Goal: Information Seeking & Learning: Check status

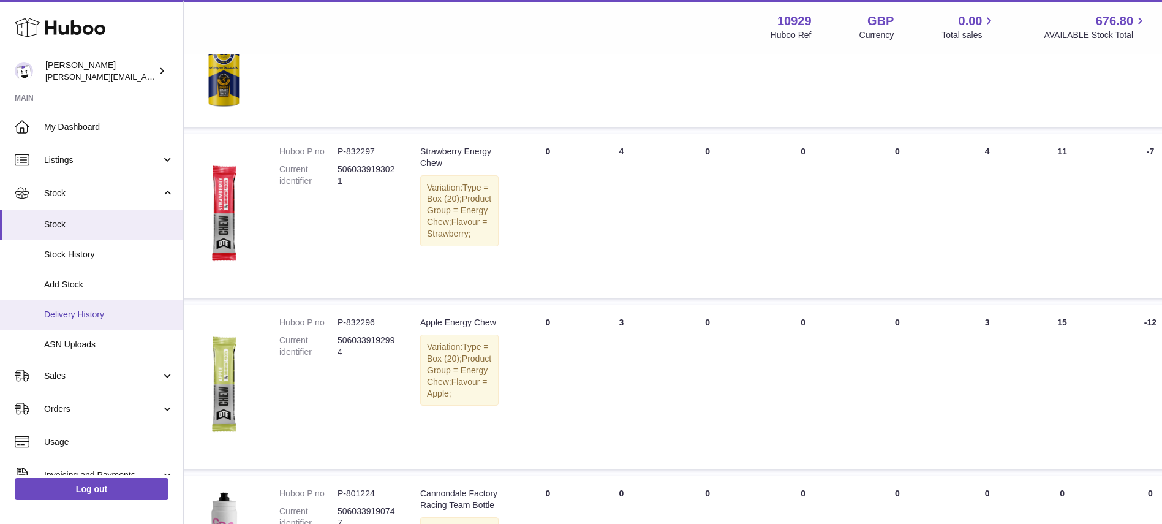
click at [75, 307] on link "Delivery History" at bounding box center [91, 314] width 183 height 30
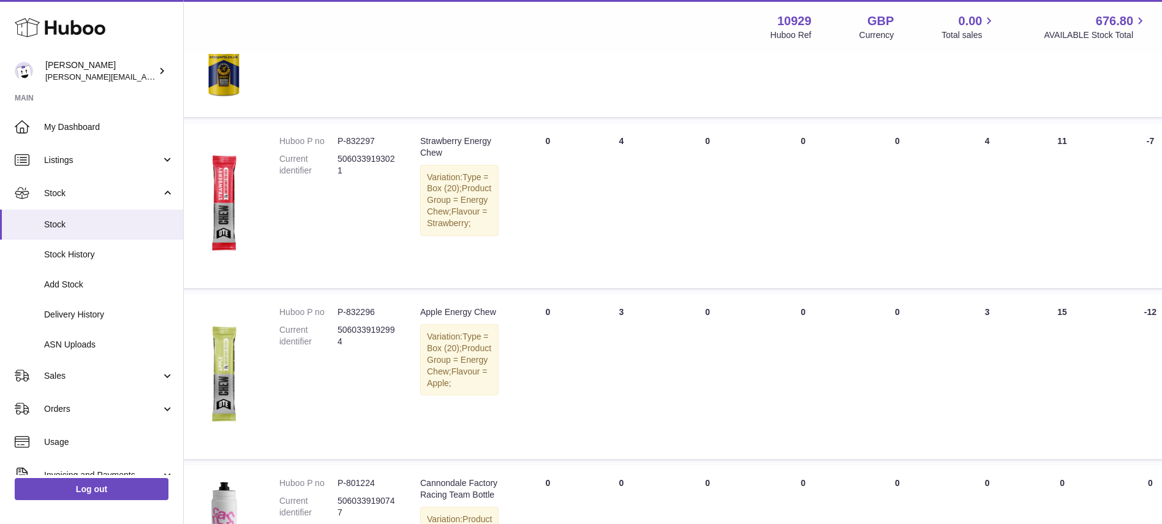
scroll to position [933, 22]
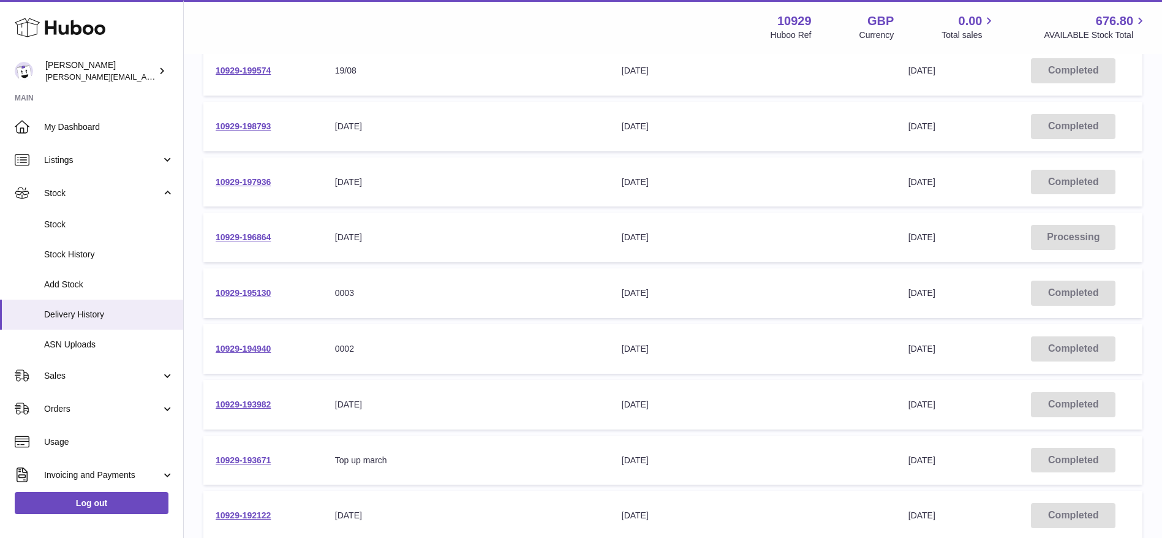
scroll to position [198, 0]
click at [254, 348] on link "10929-194940" at bounding box center [243, 347] width 55 height 10
click at [239, 291] on link "10929-195130" at bounding box center [243, 292] width 55 height 10
click at [55, 226] on span "Stock" at bounding box center [109, 225] width 130 height 12
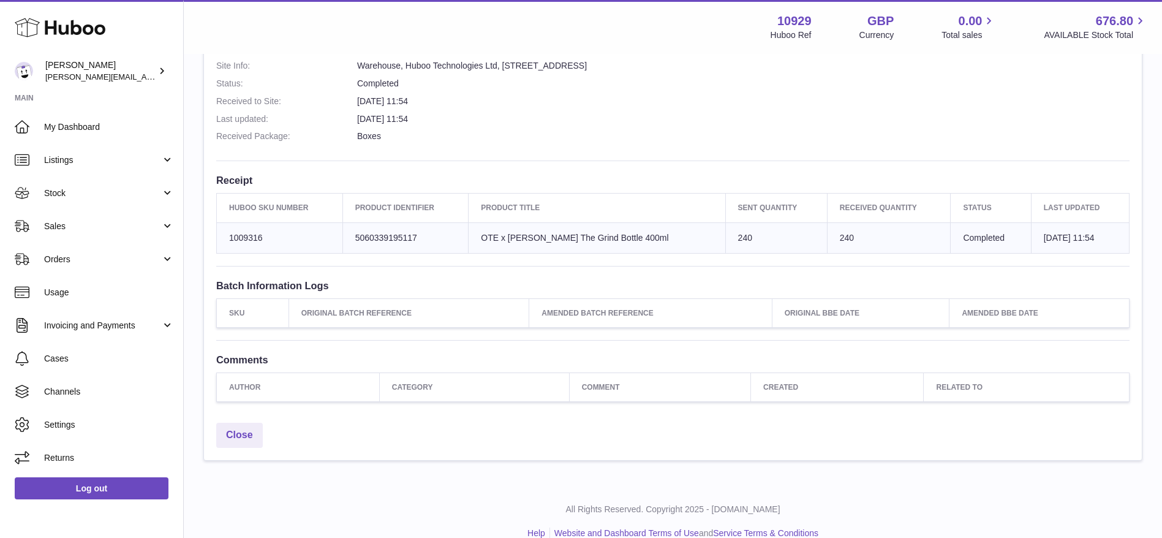
scroll to position [345, 0]
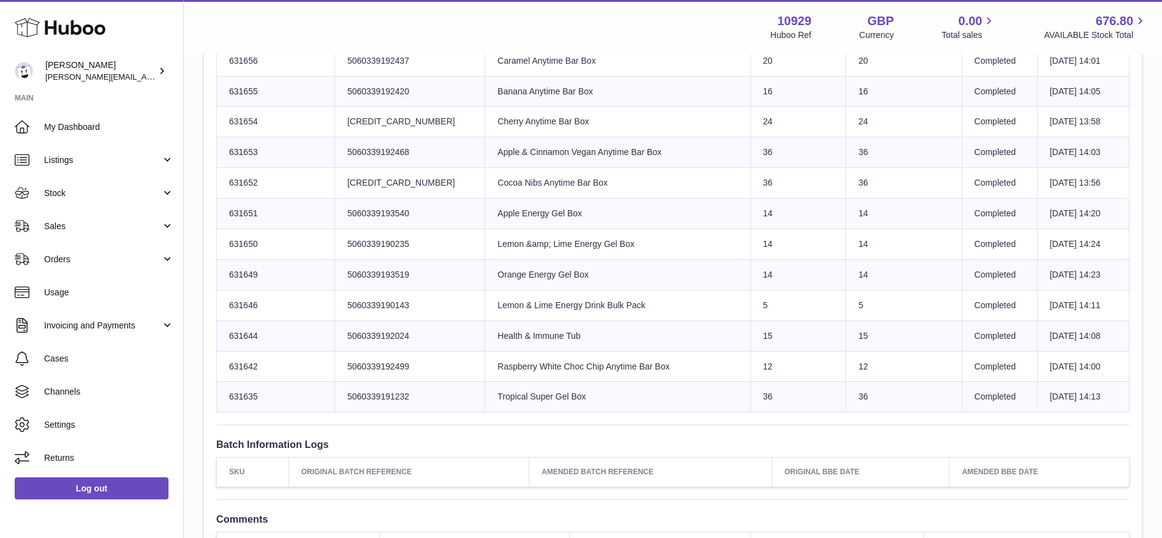
scroll to position [801, 0]
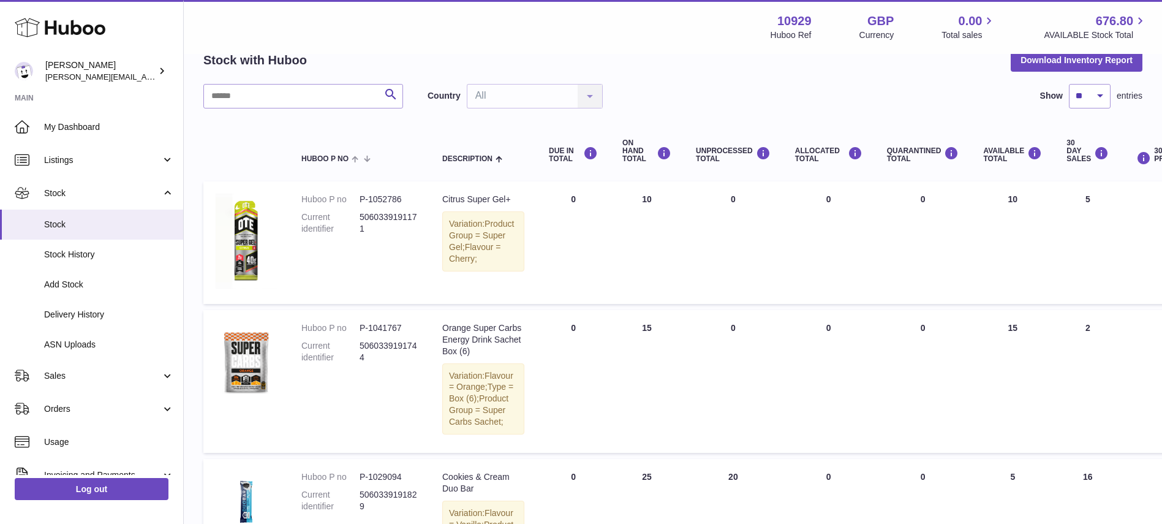
scroll to position [64, 0]
click at [285, 89] on input "text" at bounding box center [303, 95] width 200 height 24
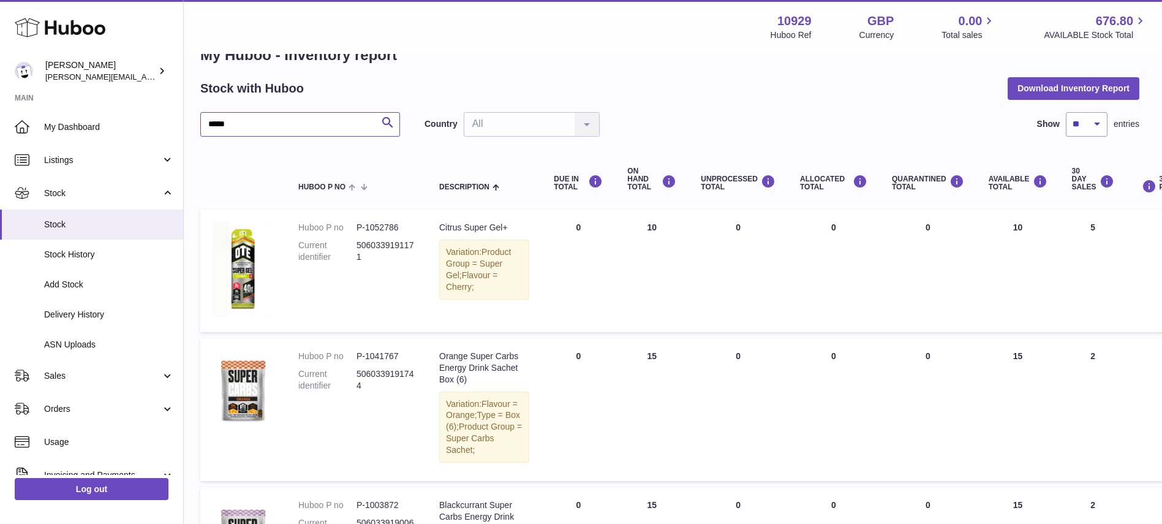
scroll to position [0, 3]
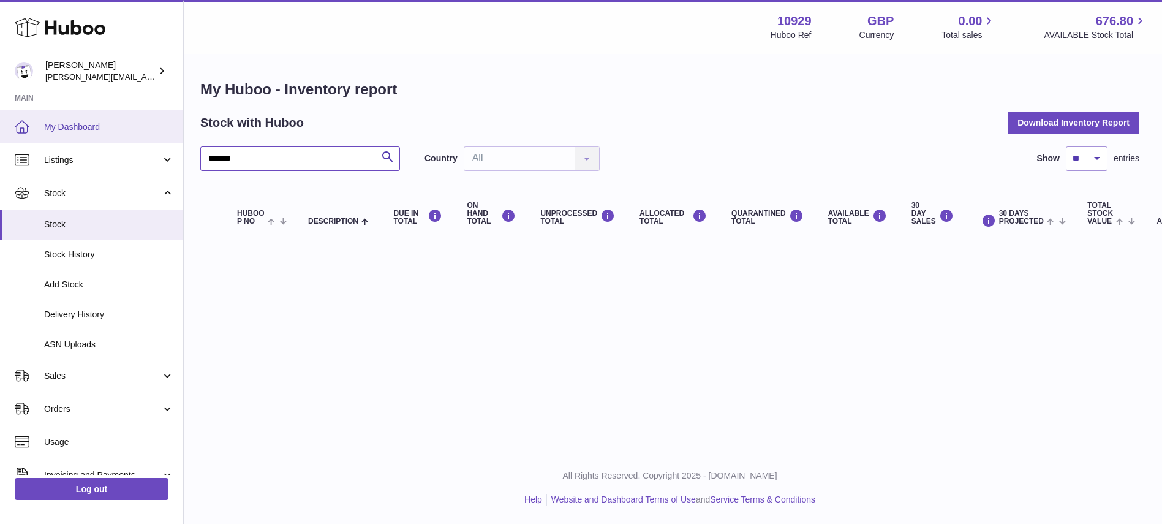
drag, startPoint x: 278, startPoint y: 163, endPoint x: 171, endPoint y: 129, distance: 112.3
click at [171, 129] on div "Huboo Thomas Potter thomas@otesports.co.uk Main My Dashboard Listings Not with …" at bounding box center [578, 262] width 1162 height 524
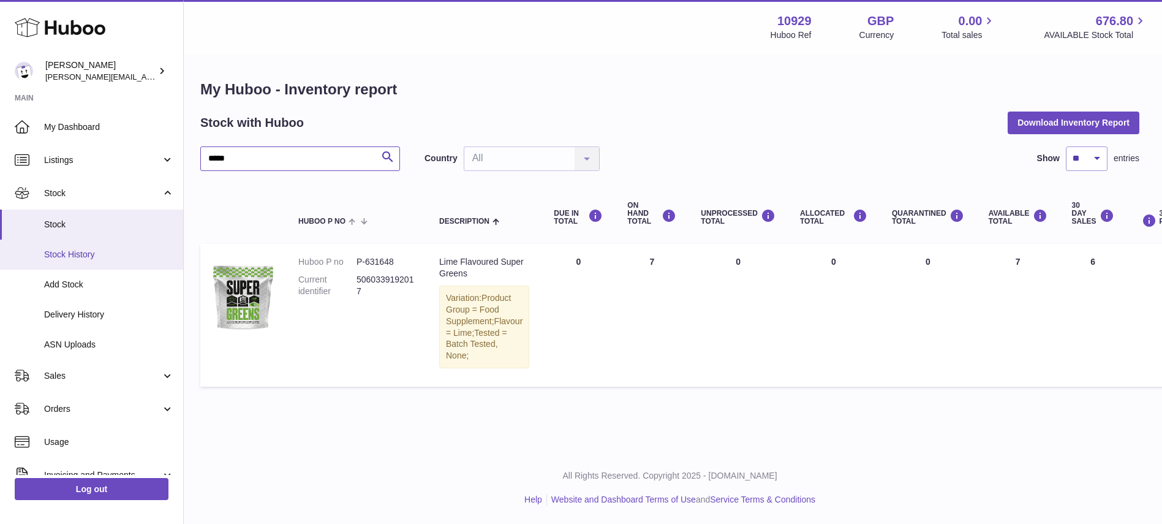
type input "*****"
click at [70, 259] on span "Stock History" at bounding box center [109, 255] width 130 height 12
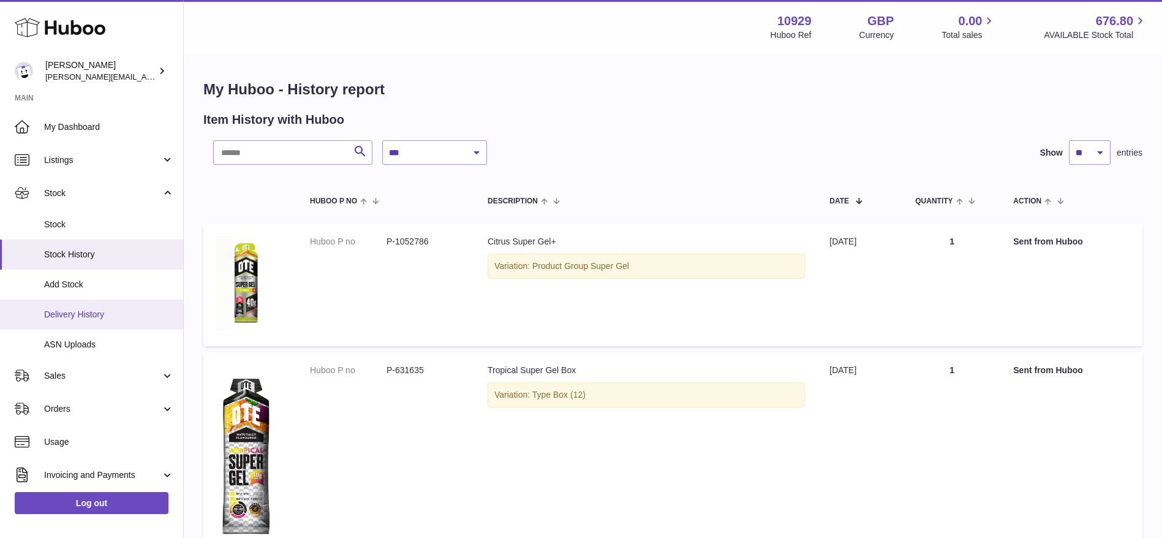
click at [65, 307] on link "Delivery History" at bounding box center [91, 314] width 183 height 30
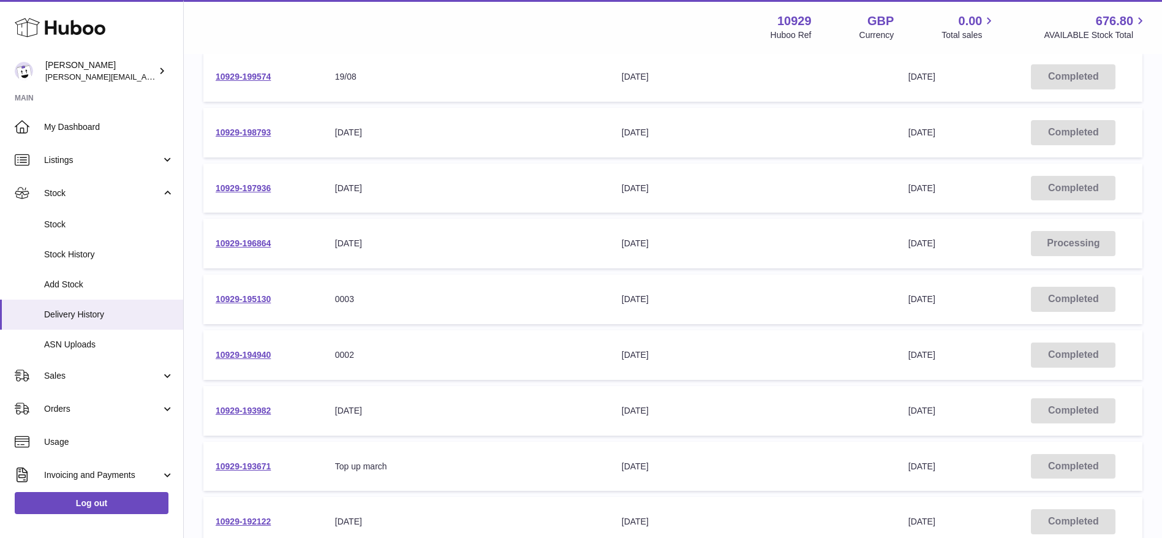
scroll to position [193, 0]
click at [233, 245] on link "10929-196864" at bounding box center [243, 241] width 55 height 10
click at [251, 189] on link "10929-197936" at bounding box center [243, 186] width 55 height 10
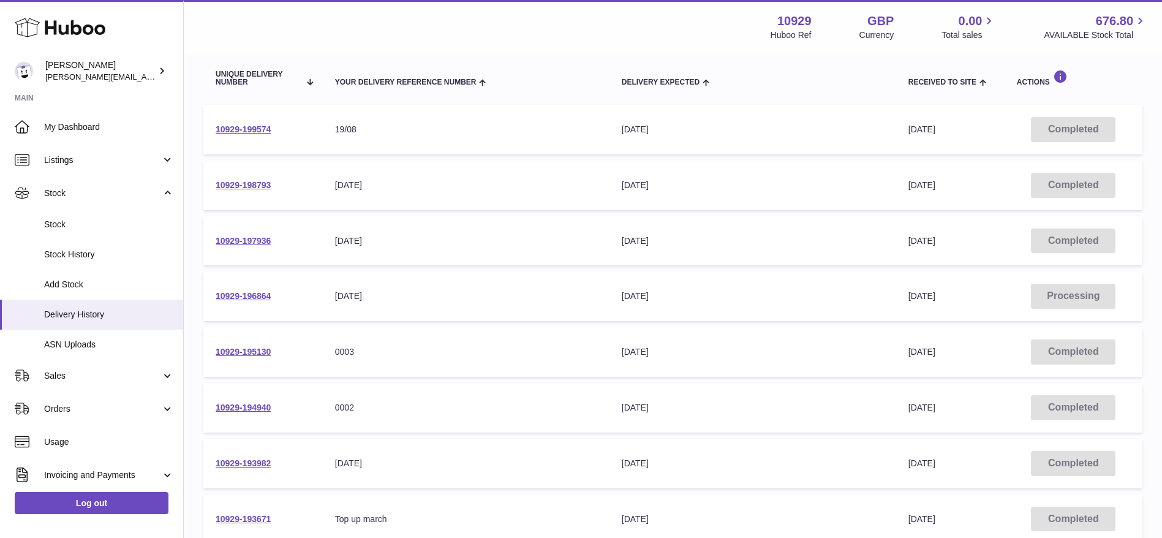
scroll to position [132, 0]
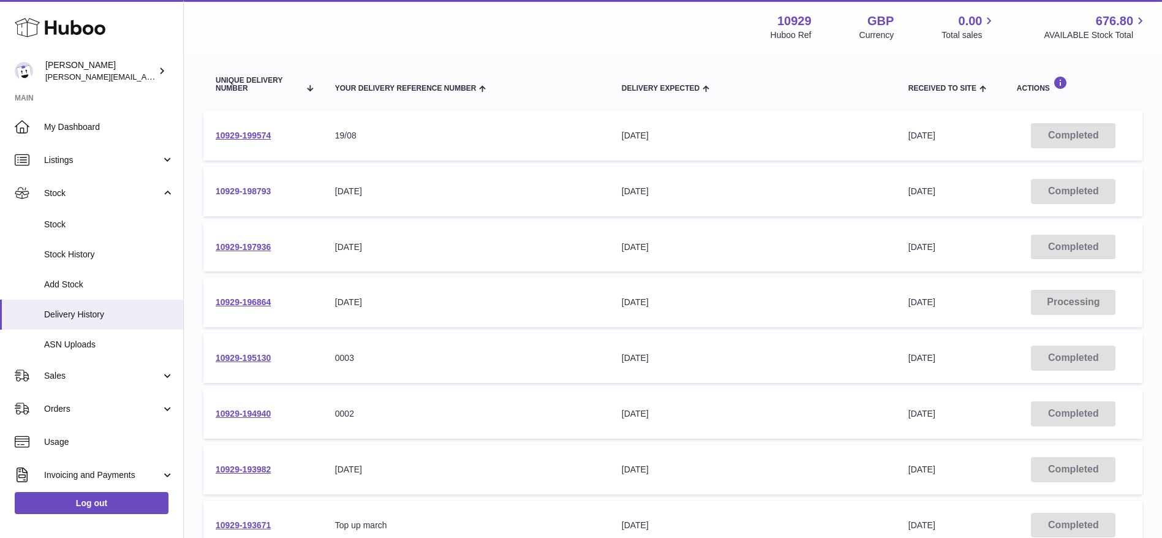
click at [244, 186] on link "10929-198793" at bounding box center [243, 191] width 55 height 10
click at [236, 134] on link "10929-199574" at bounding box center [243, 135] width 55 height 10
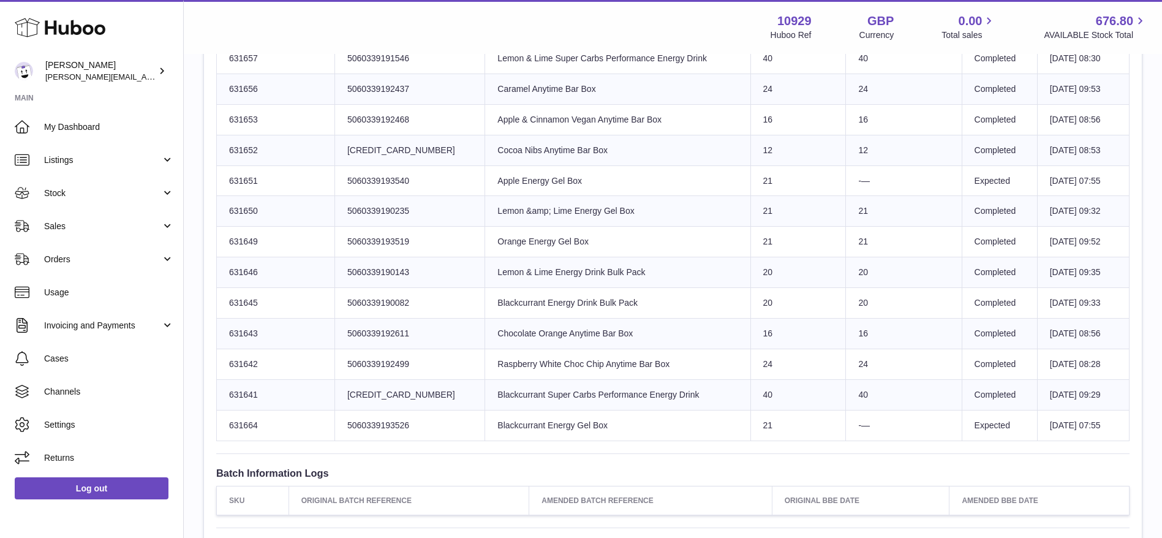
scroll to position [971, 0]
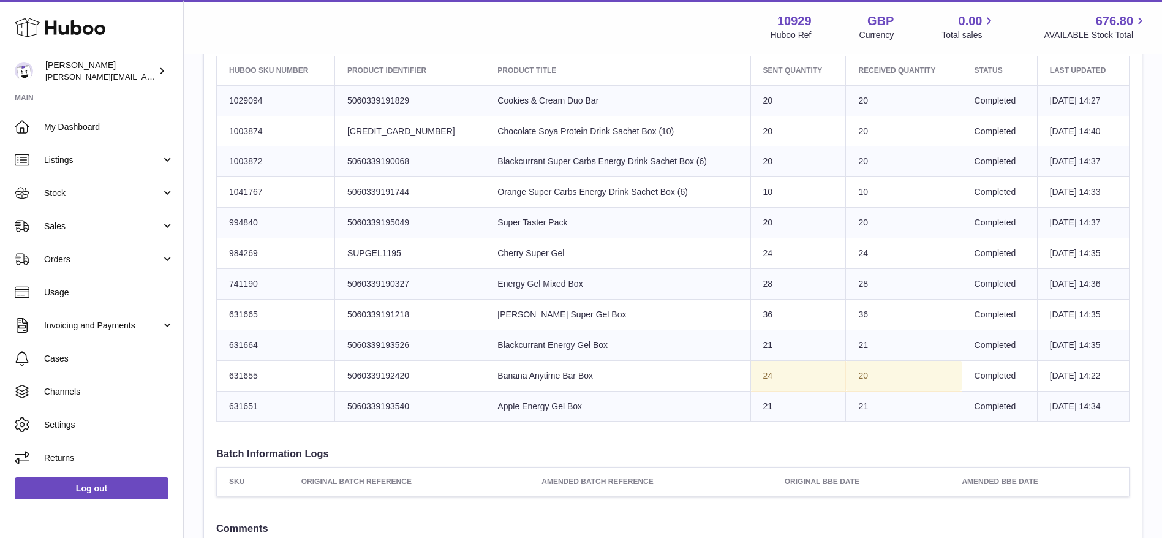
scroll to position [470, 0]
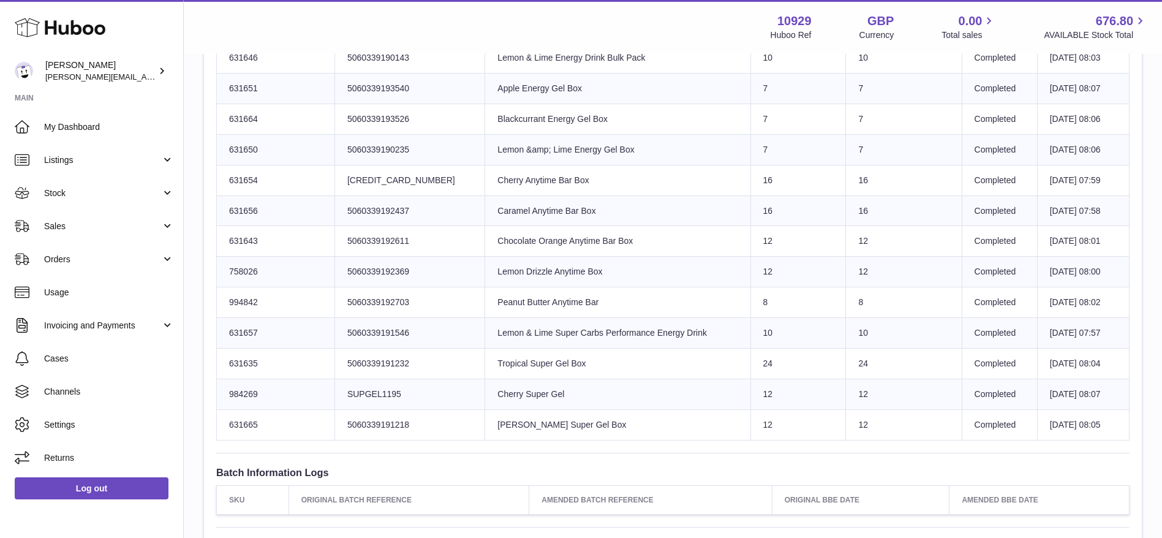
scroll to position [683, 0]
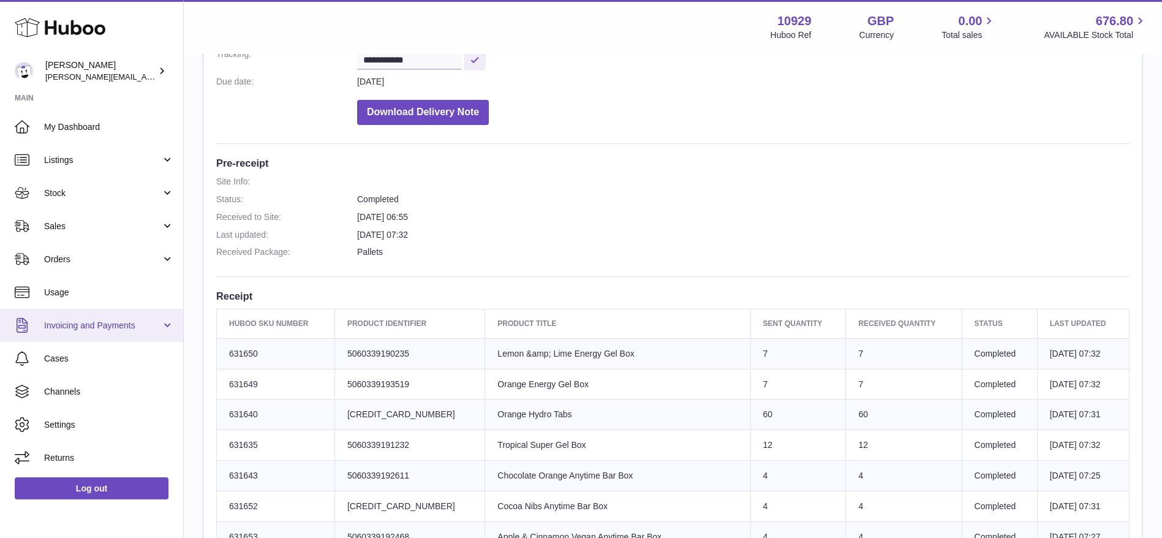
scroll to position [212, 0]
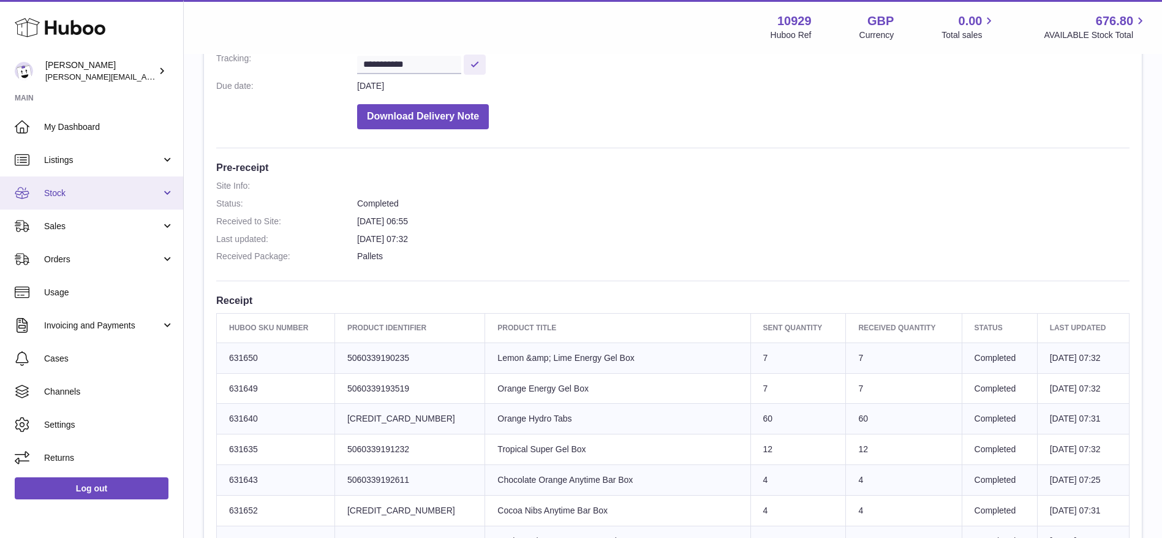
click at [47, 192] on span "Stock" at bounding box center [102, 193] width 117 height 12
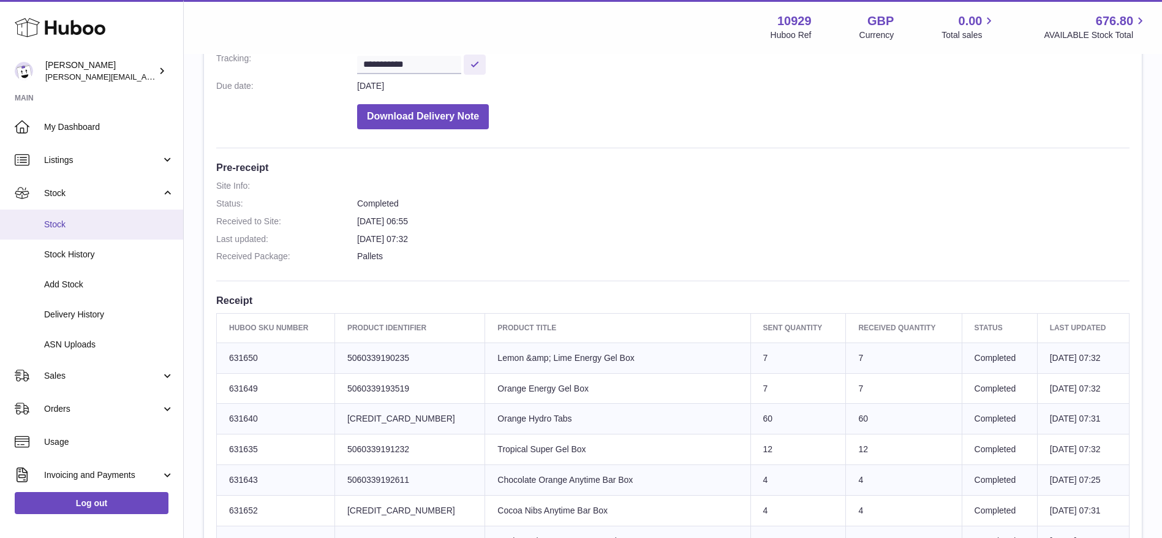
click at [56, 229] on span "Stock" at bounding box center [109, 225] width 130 height 12
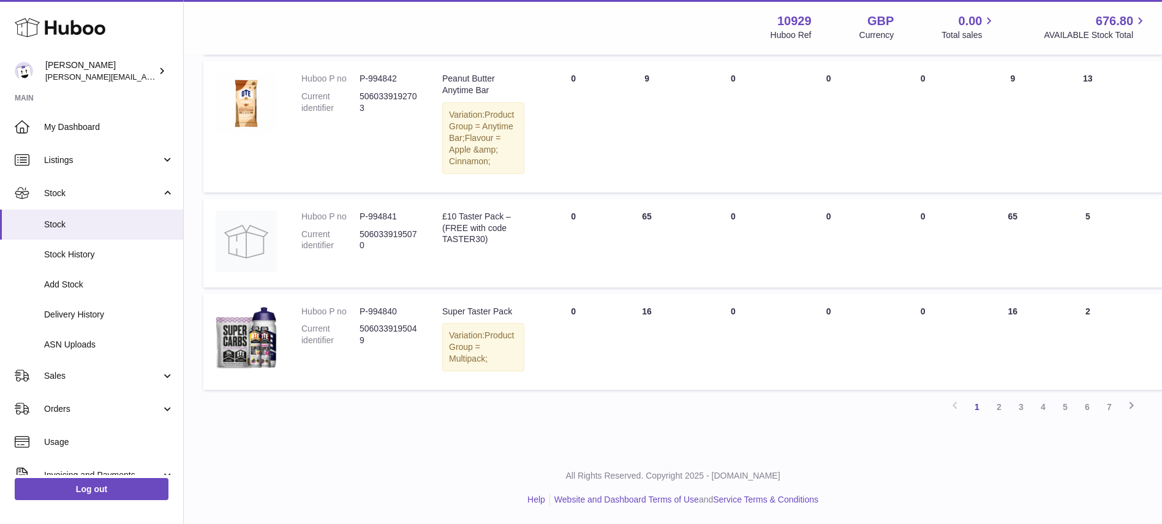
scroll to position [1402, 0]
click at [1017, 408] on link "3" at bounding box center [1021, 407] width 22 height 22
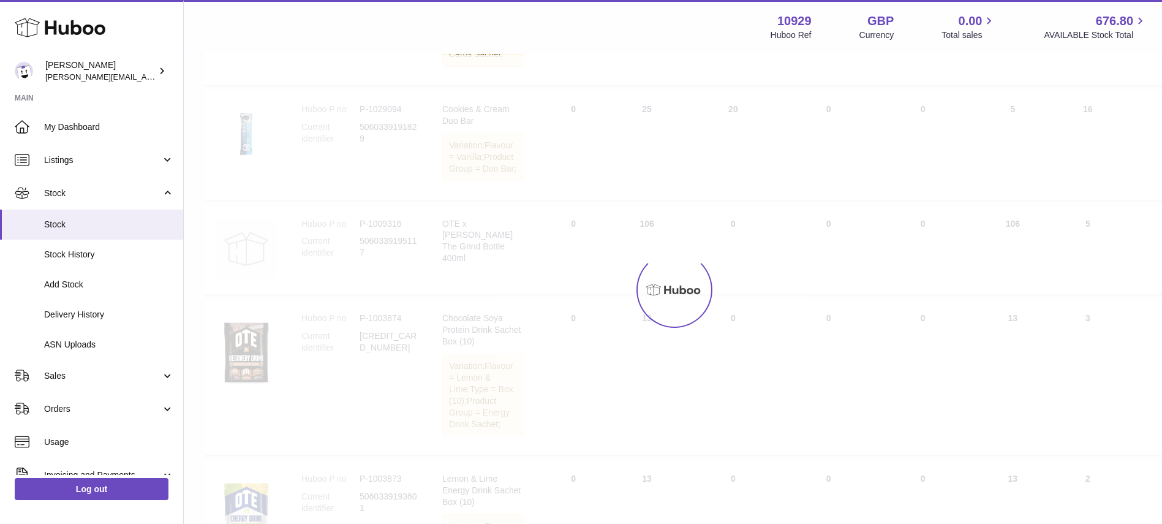
scroll to position [55, 0]
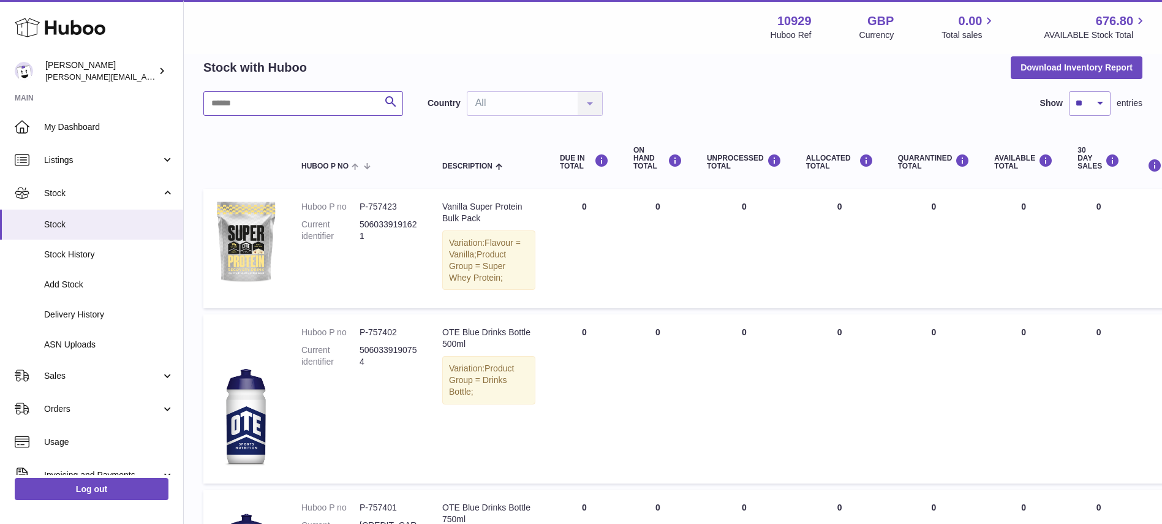
click at [252, 110] on input "text" at bounding box center [303, 103] width 200 height 24
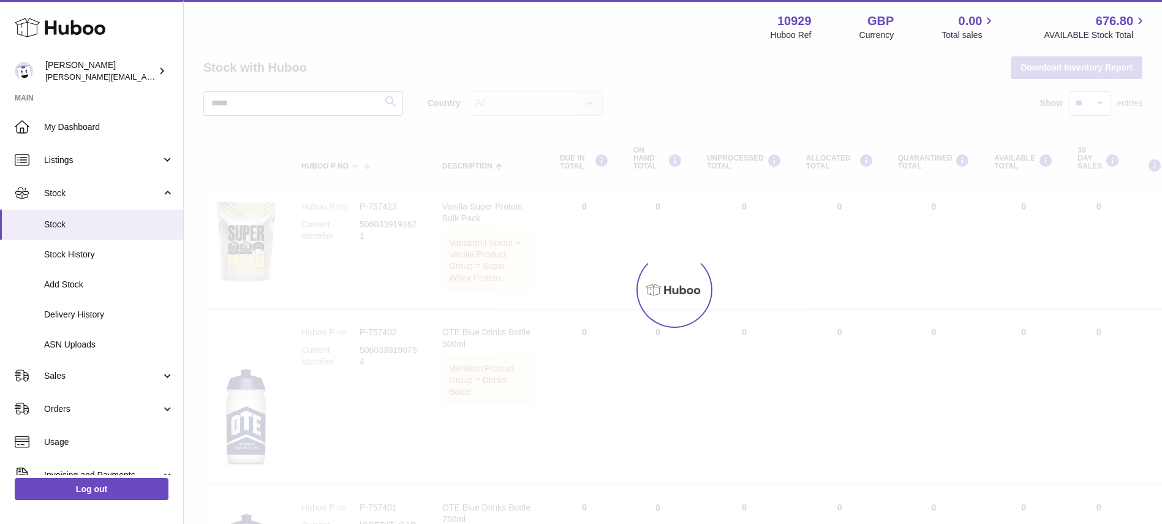
scroll to position [24, 0]
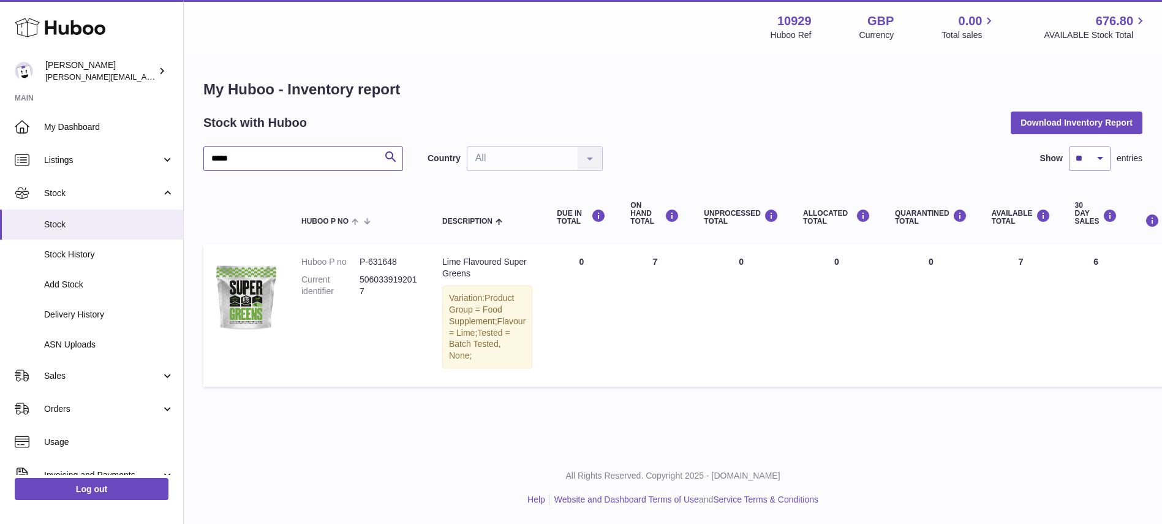
type input "*****"
click at [70, 319] on span "Delivery History" at bounding box center [109, 315] width 130 height 12
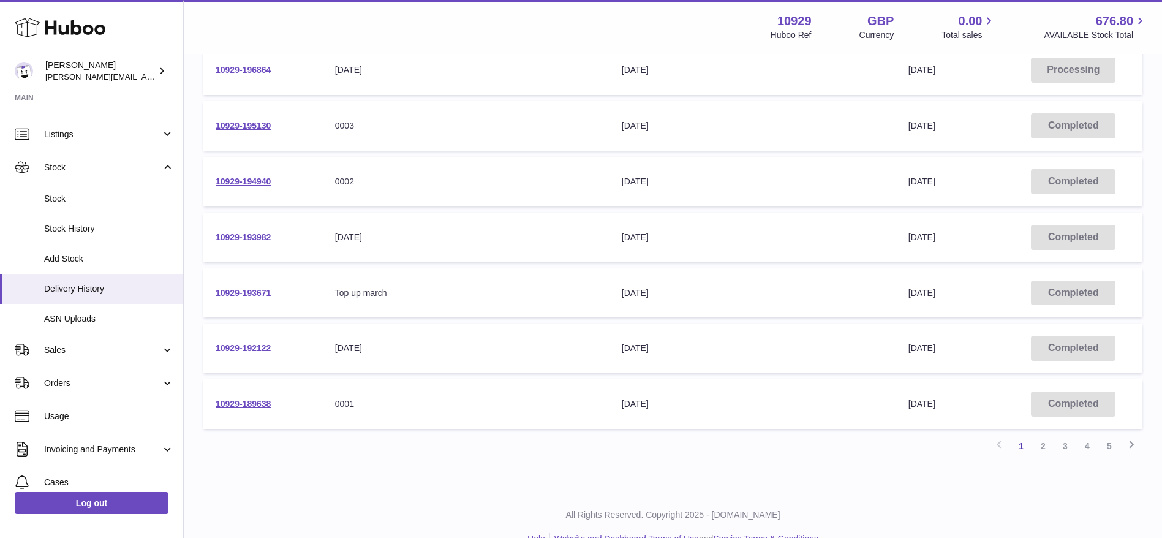
scroll to position [389, 0]
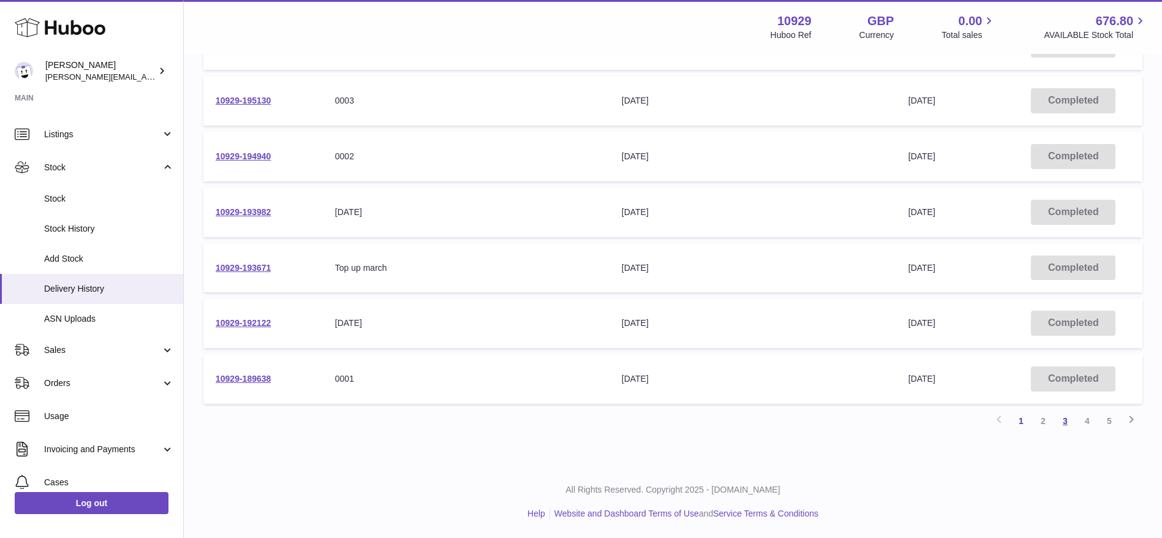
click at [1064, 428] on link "3" at bounding box center [1065, 421] width 22 height 22
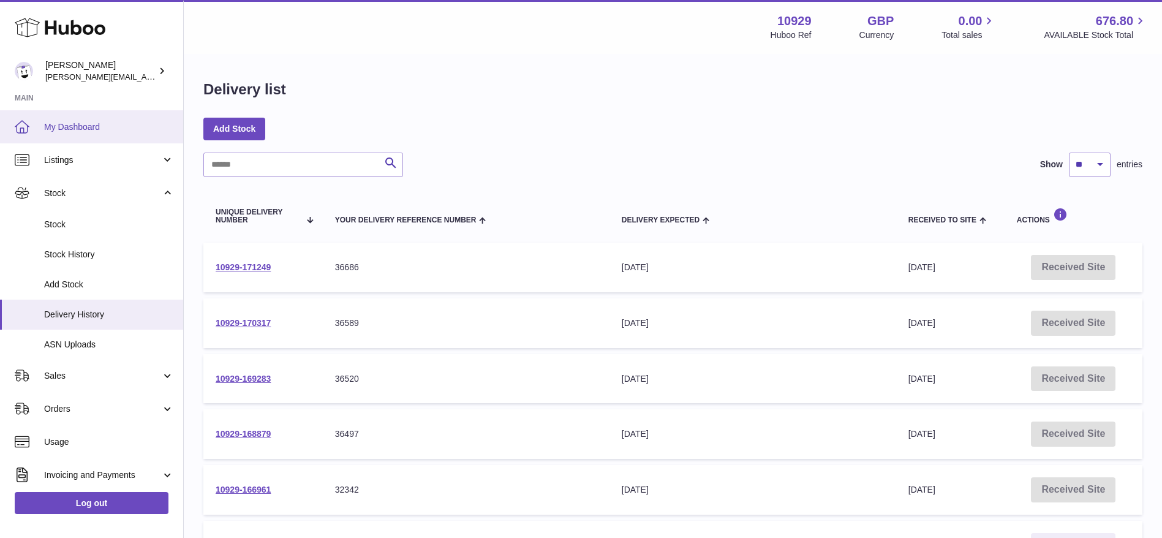
click at [49, 130] on span "My Dashboard" at bounding box center [109, 127] width 130 height 12
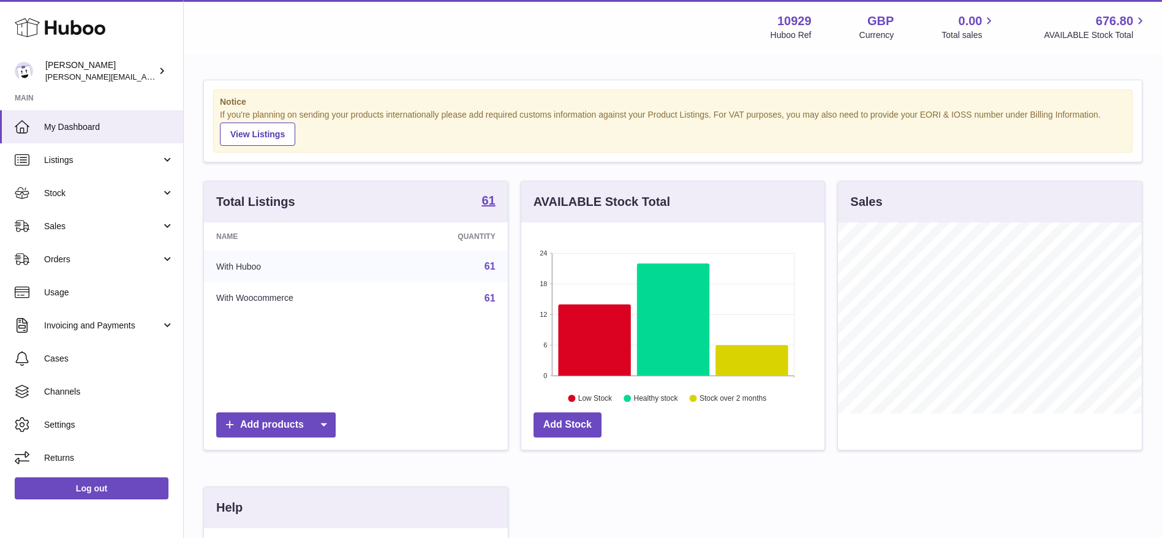
scroll to position [14, 0]
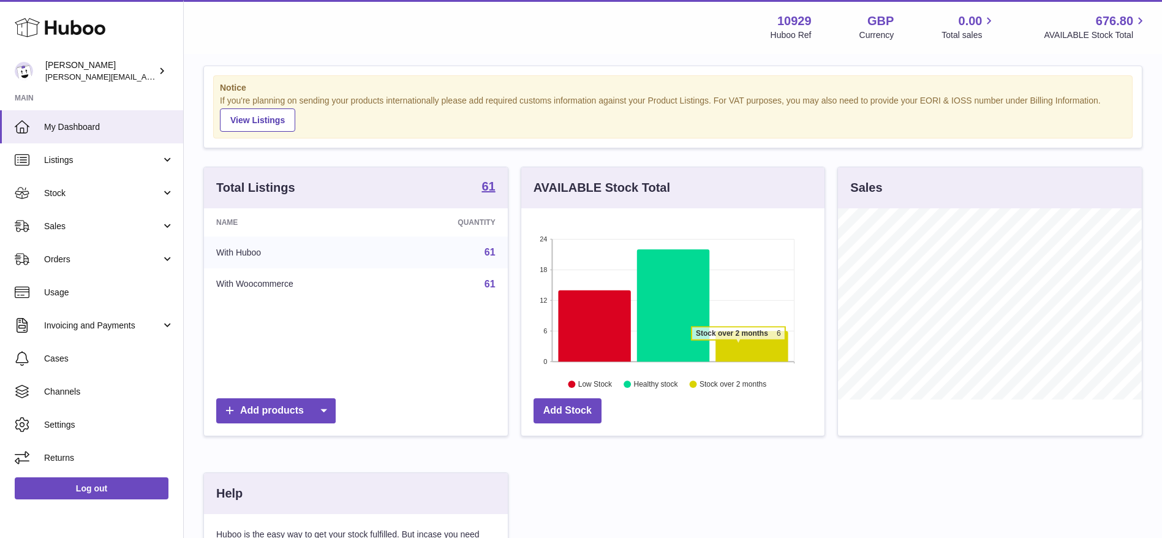
click at [738, 347] on icon at bounding box center [751, 346] width 73 height 31
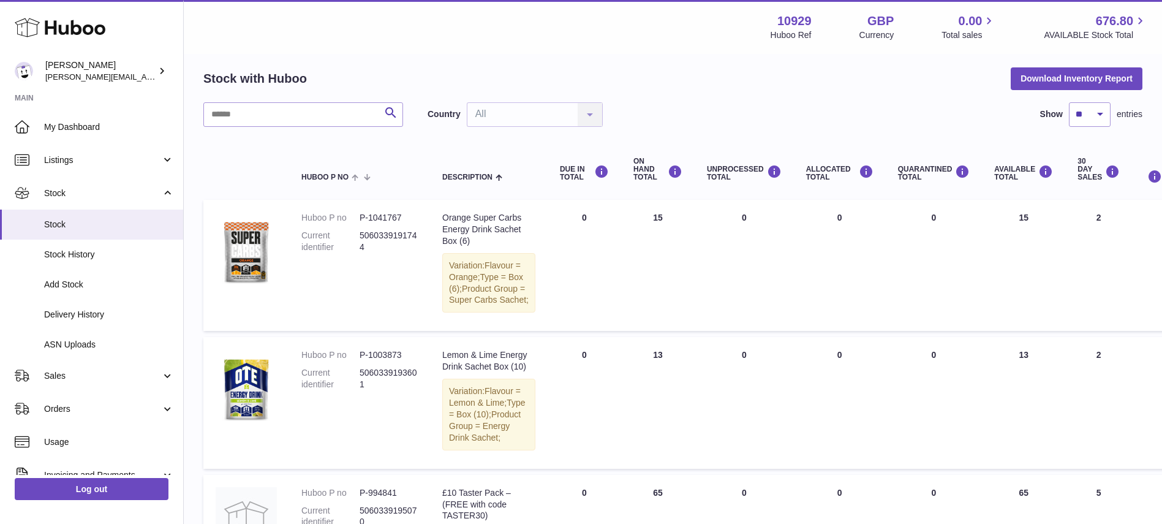
scroll to position [43, 0]
click at [328, 112] on input "text" at bounding box center [303, 115] width 200 height 24
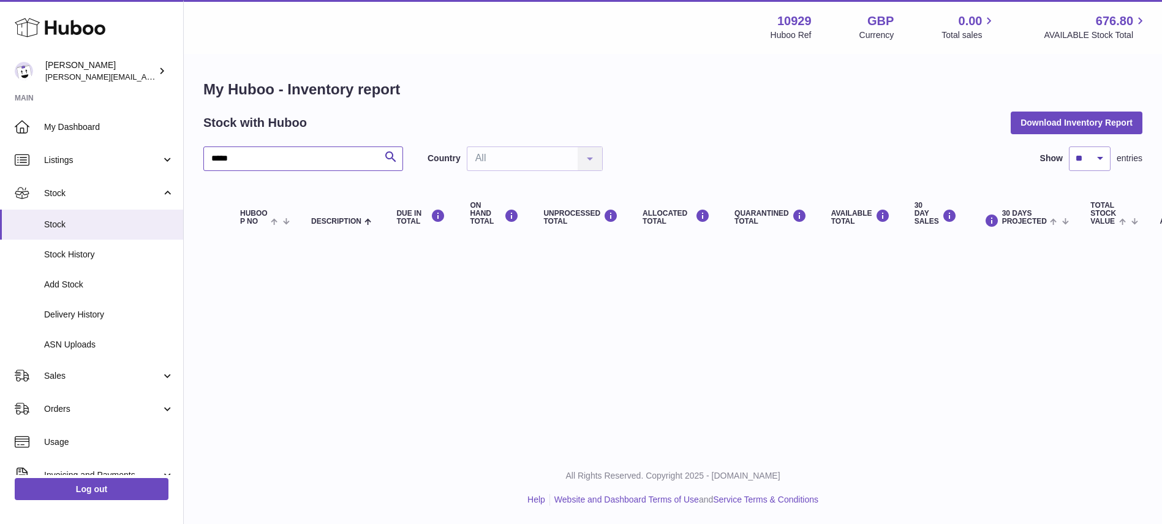
scroll to position [14, 0]
type input "*****"
click at [98, 228] on span "Stock" at bounding box center [109, 225] width 130 height 12
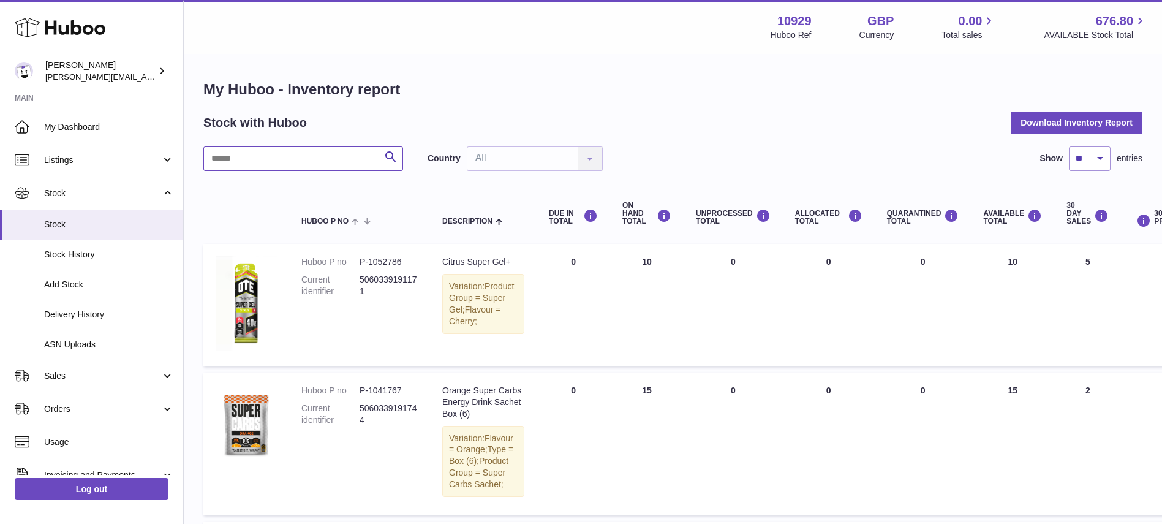
click at [289, 152] on input "text" at bounding box center [303, 158] width 200 height 24
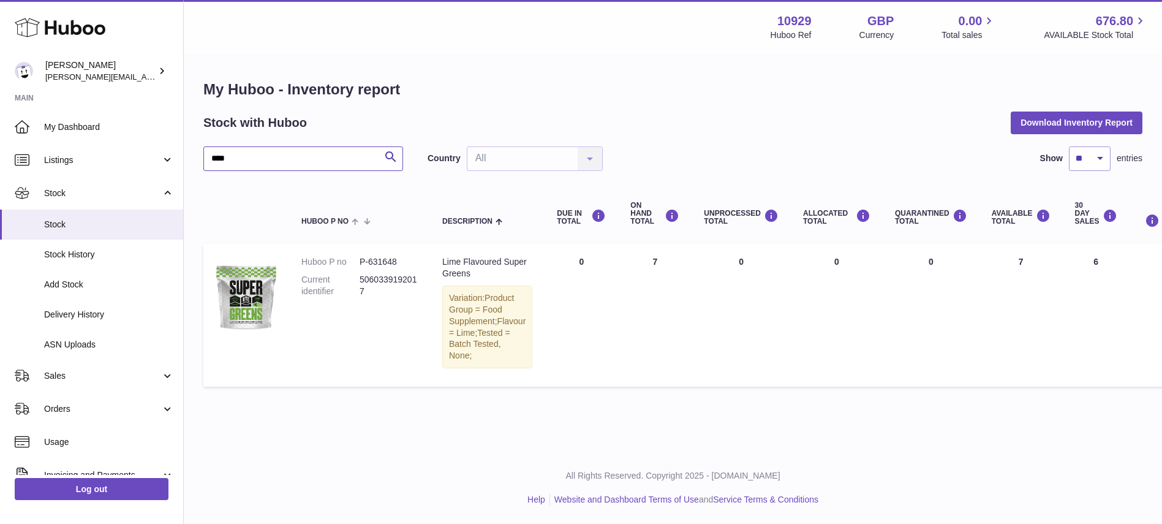
type input "****"
